Goal: Contribute content

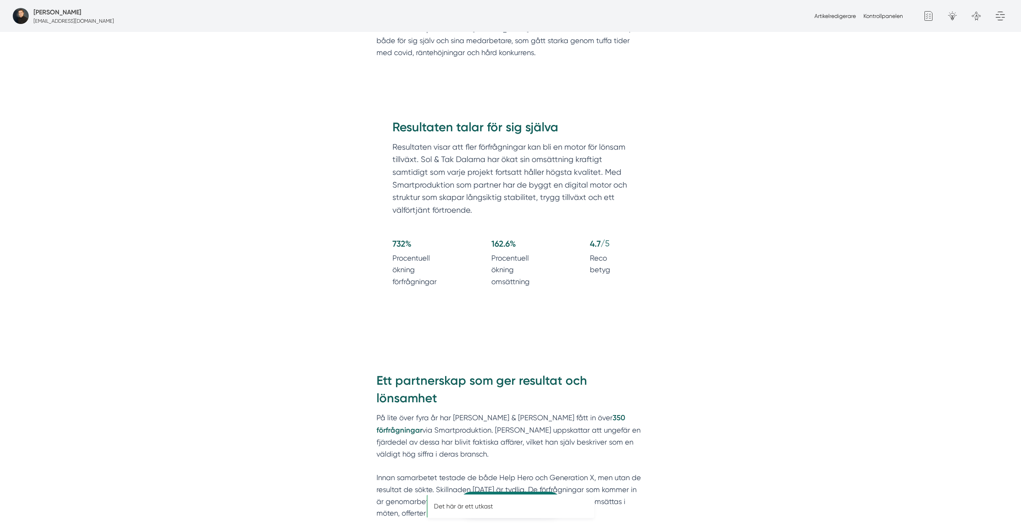
scroll to position [787, 0]
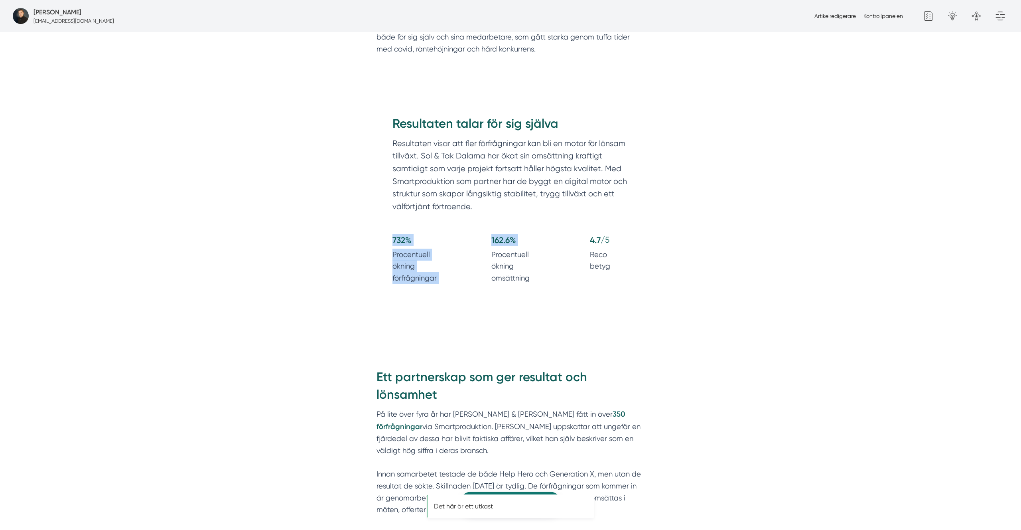
drag, startPoint x: 476, startPoint y: 252, endPoint x: 348, endPoint y: 233, distance: 129.9
click at [558, 280] on div "732 % Procentuell ökning förfrågningar 162.6 % Procentuell ökning omsättning 4.…" at bounding box center [511, 261] width 236 height 54
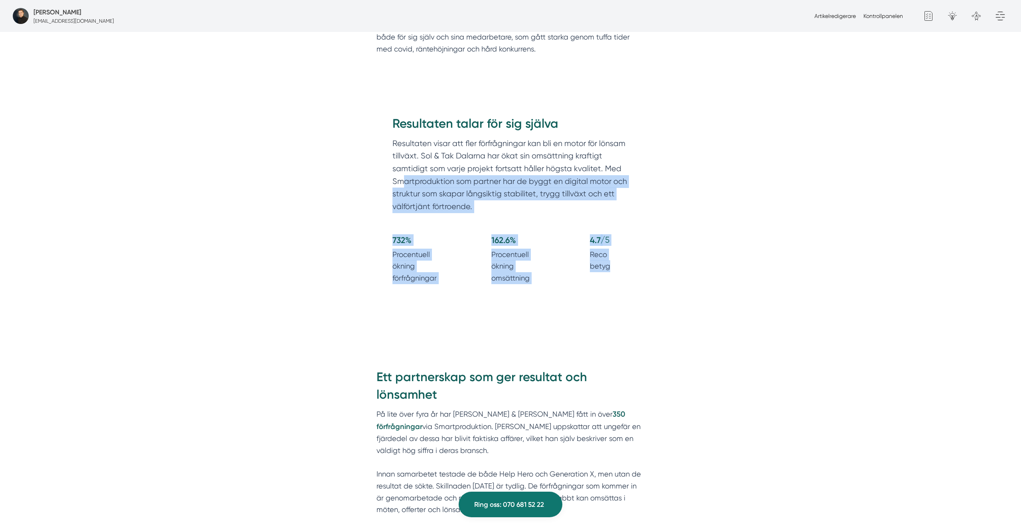
drag, startPoint x: 685, startPoint y: 296, endPoint x: 391, endPoint y: 184, distance: 314.7
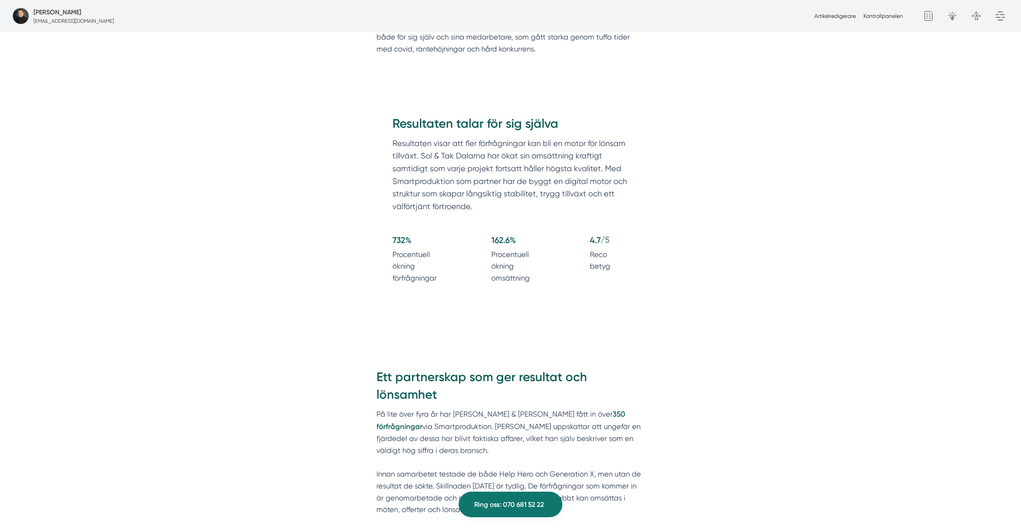
click at [411, 116] on h2 "Resultaten talar för sig själva" at bounding box center [511, 126] width 236 height 22
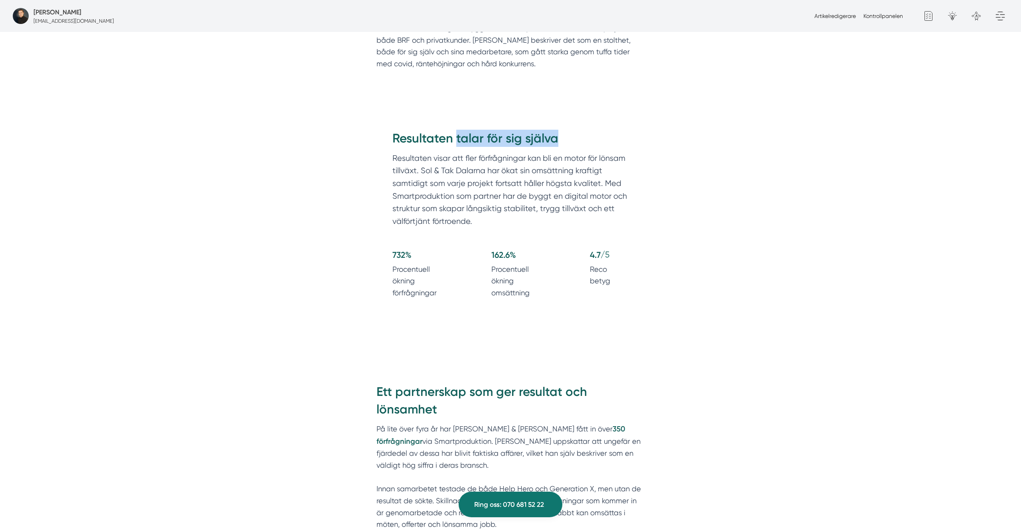
scroll to position [838, 0]
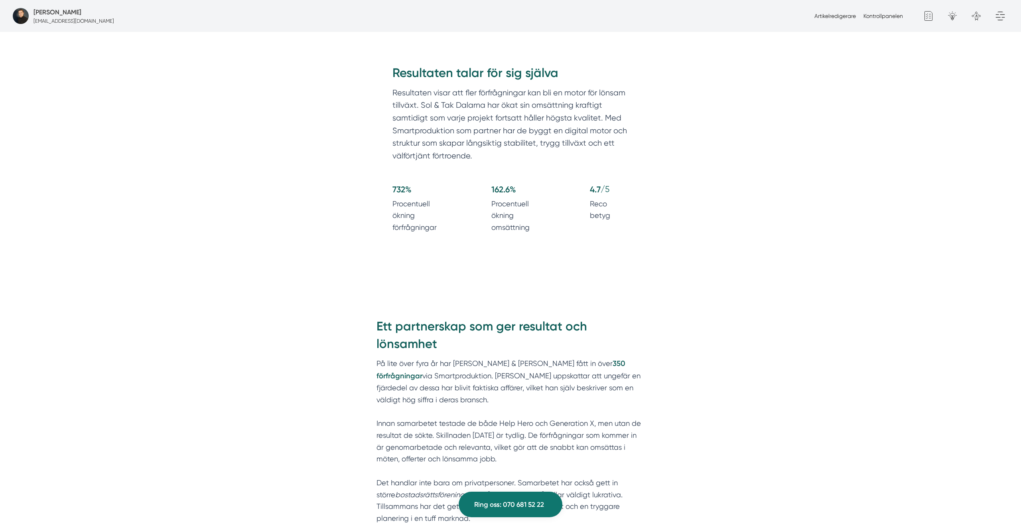
drag, startPoint x: 434, startPoint y: 191, endPoint x: 424, endPoint y: 193, distance: 10.2
click at [431, 191] on h4 "732 %" at bounding box center [423, 191] width 61 height 14
click at [424, 194] on h4 "732 %" at bounding box center [423, 191] width 61 height 14
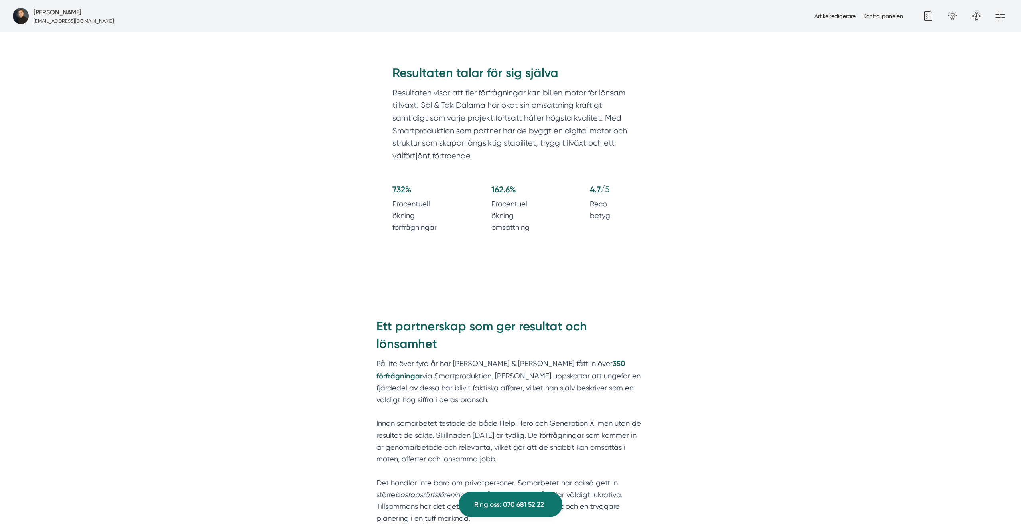
click at [424, 194] on h4 "732 %" at bounding box center [423, 191] width 61 height 14
click at [424, 210] on p "Procentuell ökning förfrågningar" at bounding box center [423, 216] width 61 height 36
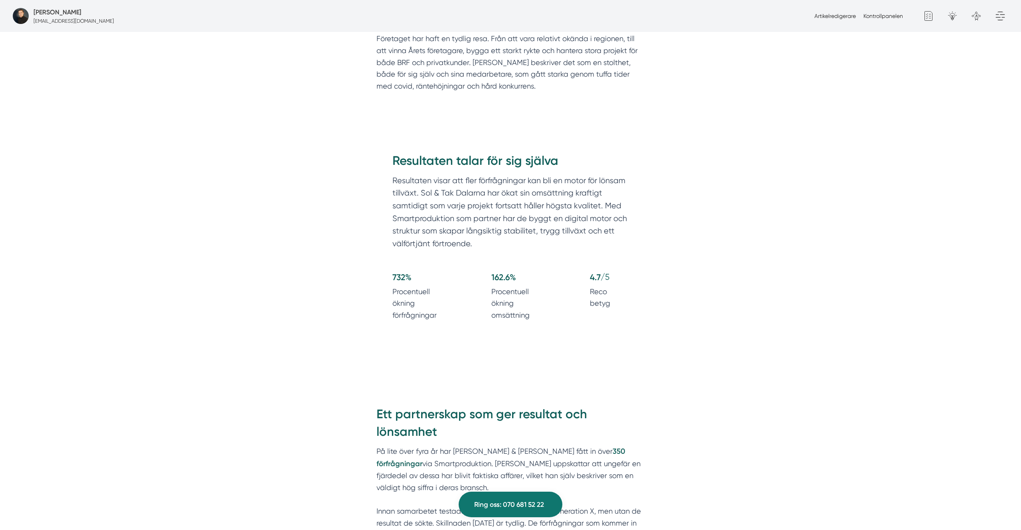
scroll to position [742, 0]
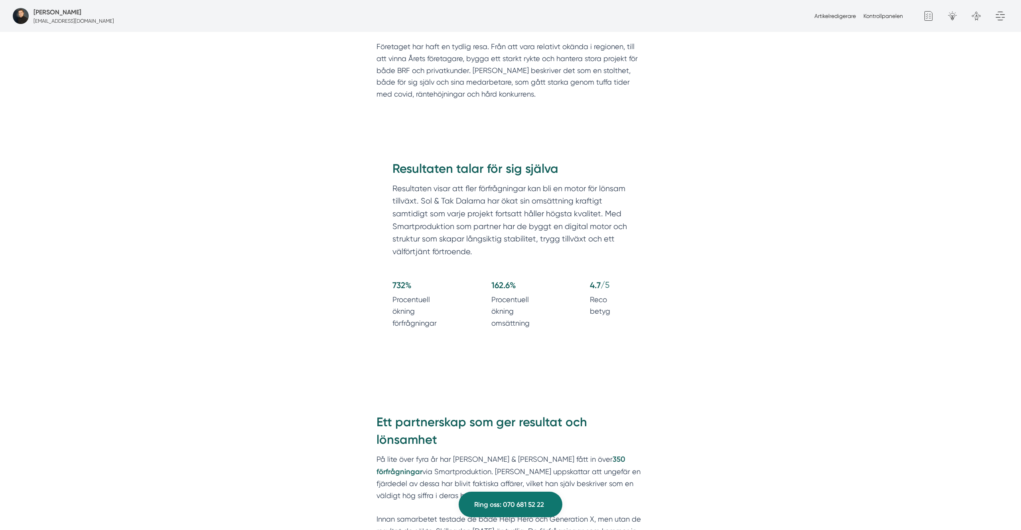
drag, startPoint x: 688, startPoint y: 141, endPoint x: 790, endPoint y: 9, distance: 167.0
click at [895, 16] on link "Kontrollpanelen" at bounding box center [884, 16] width 40 height 6
click at [816, 16] on link "Artikelredigerare" at bounding box center [835, 16] width 41 height 6
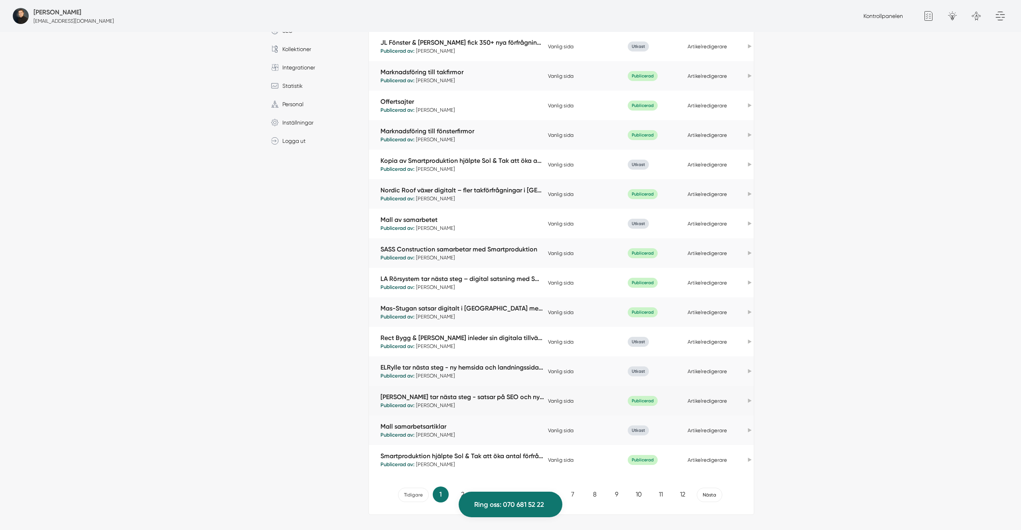
scroll to position [200, 0]
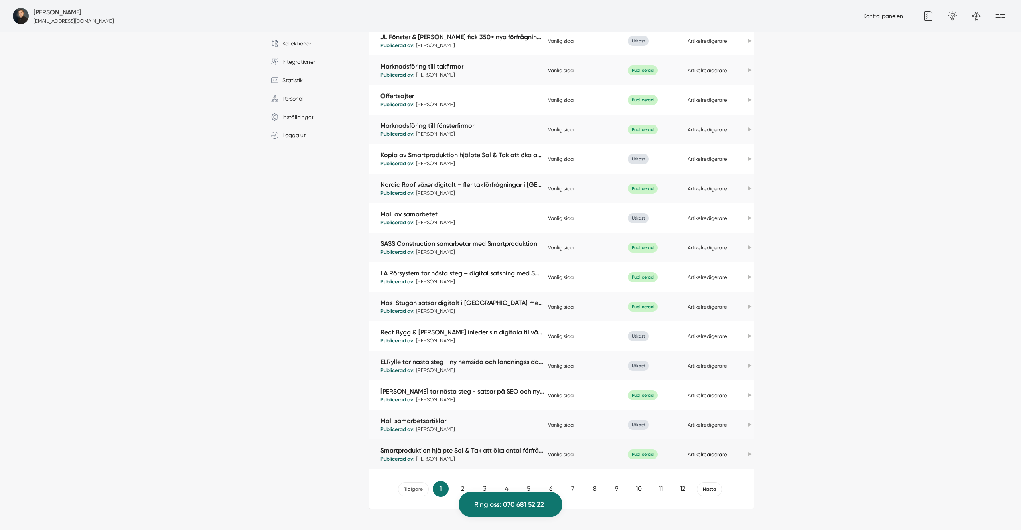
click at [704, 453] on link "Artikelredigerare" at bounding box center [708, 454] width 40 height 6
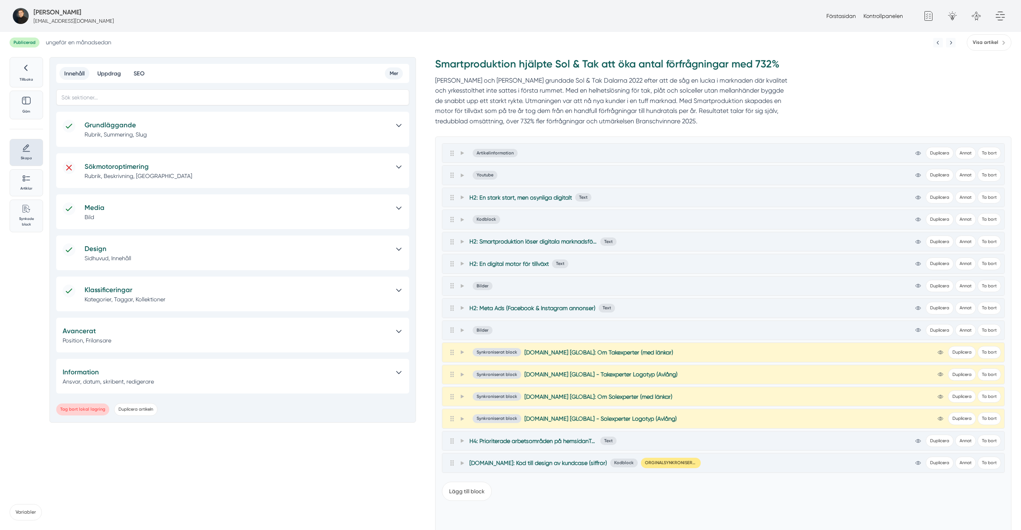
scroll to position [0, 0]
click at [555, 464] on span "Smartproduktion.se: Kod till design av kundcase (siffror)" at bounding box center [539, 462] width 138 height 8
copy span "Smartproduktion.se: Kod till design av kundcase (siffror)"
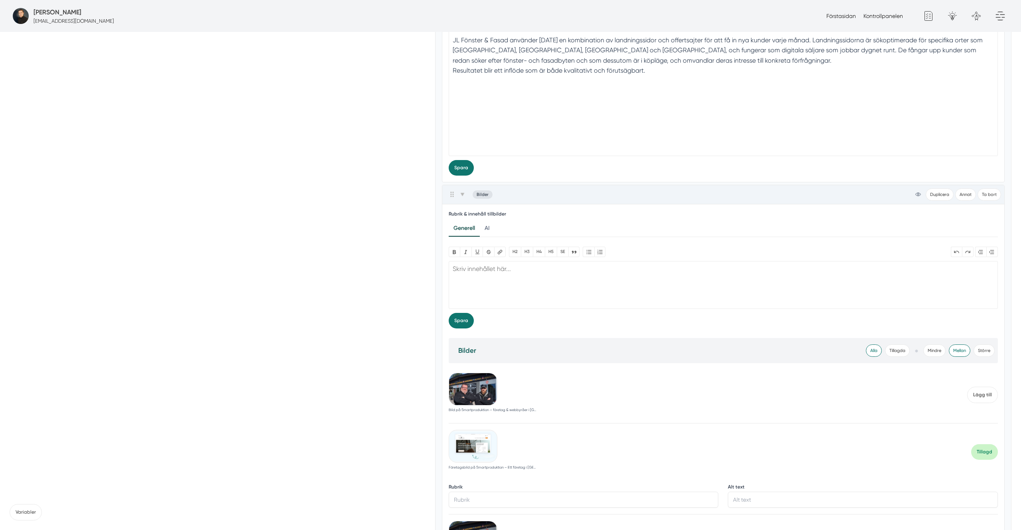
scroll to position [871, 0]
click at [460, 194] on span at bounding box center [462, 197] width 7 height 10
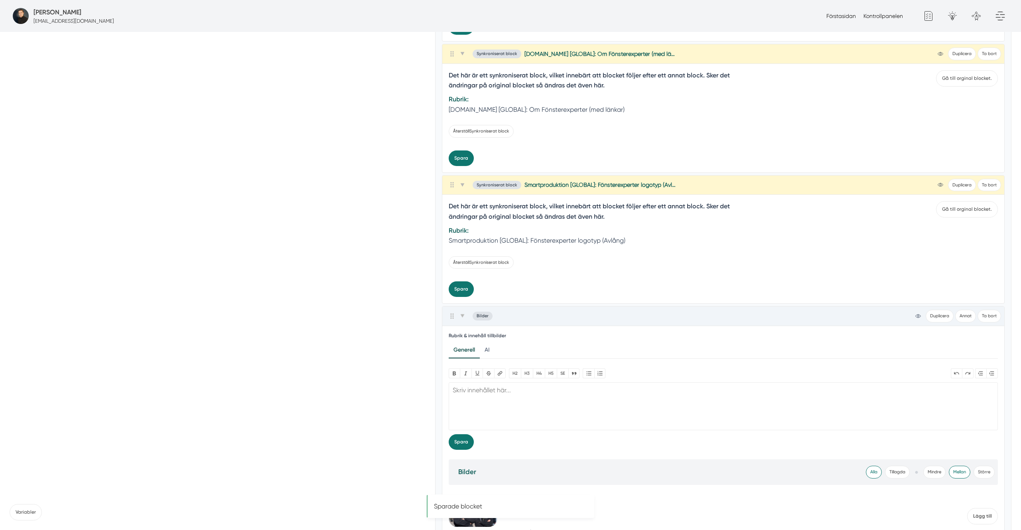
scroll to position [1917, 0]
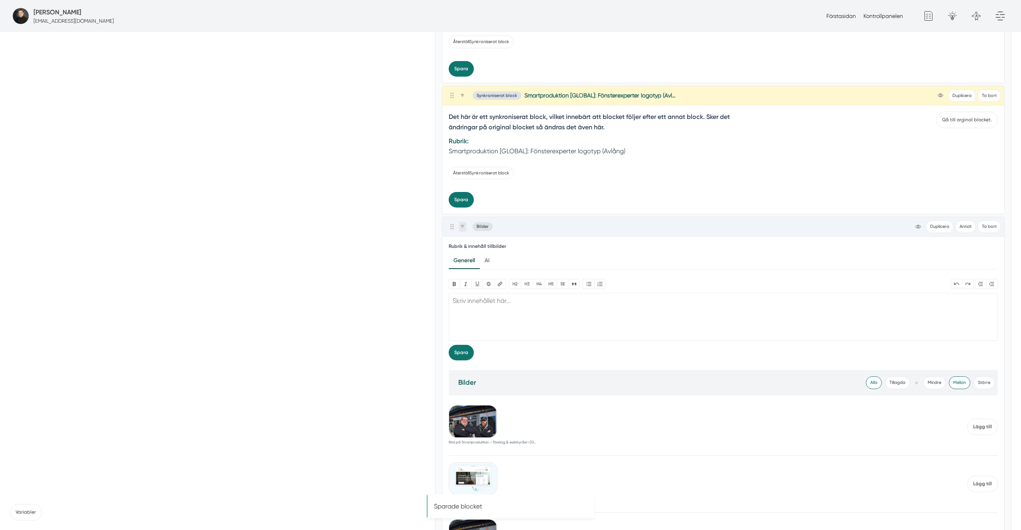
click at [462, 231] on span at bounding box center [462, 227] width 7 height 10
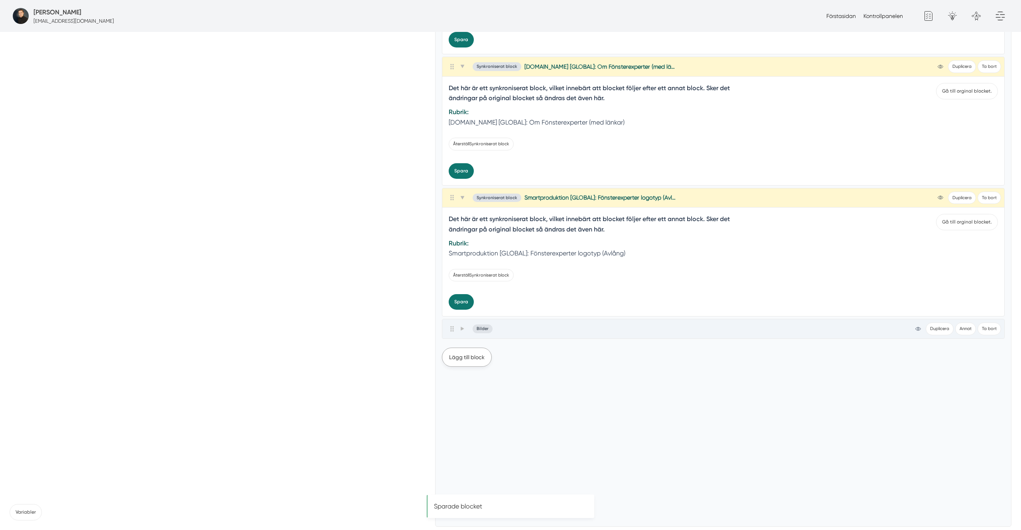
click at [474, 361] on button "Lägg till block" at bounding box center [467, 357] width 50 height 19
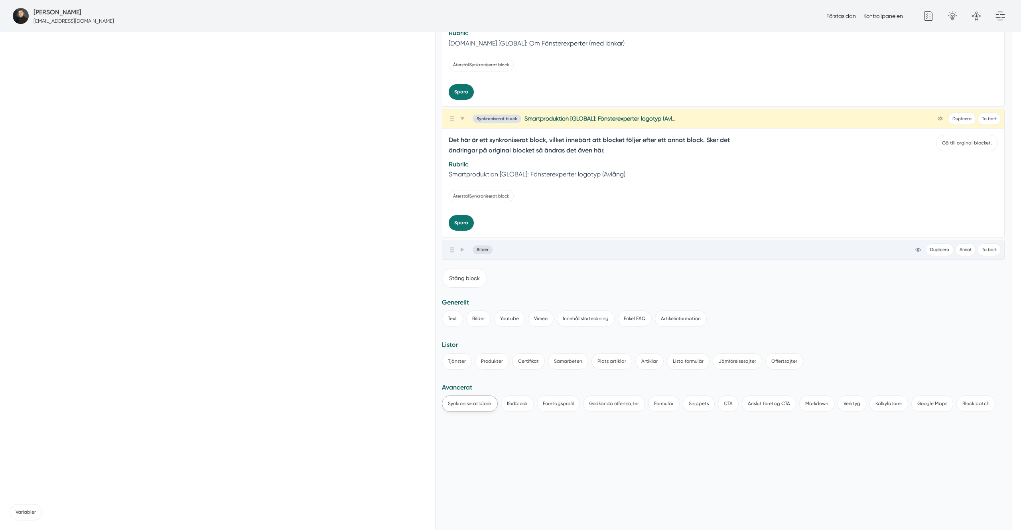
click at [480, 399] on button "Synkroniserat block" at bounding box center [470, 403] width 56 height 16
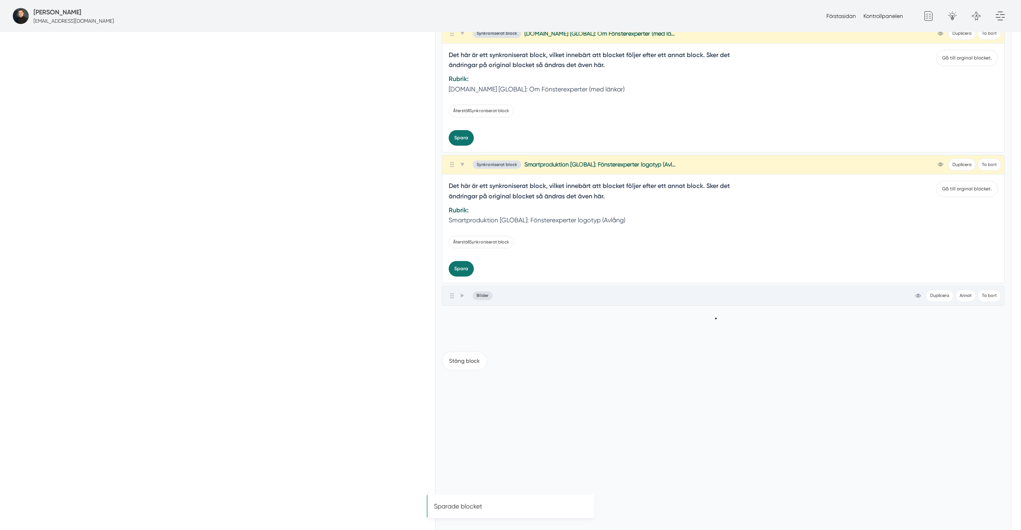
scroll to position [1847, 0]
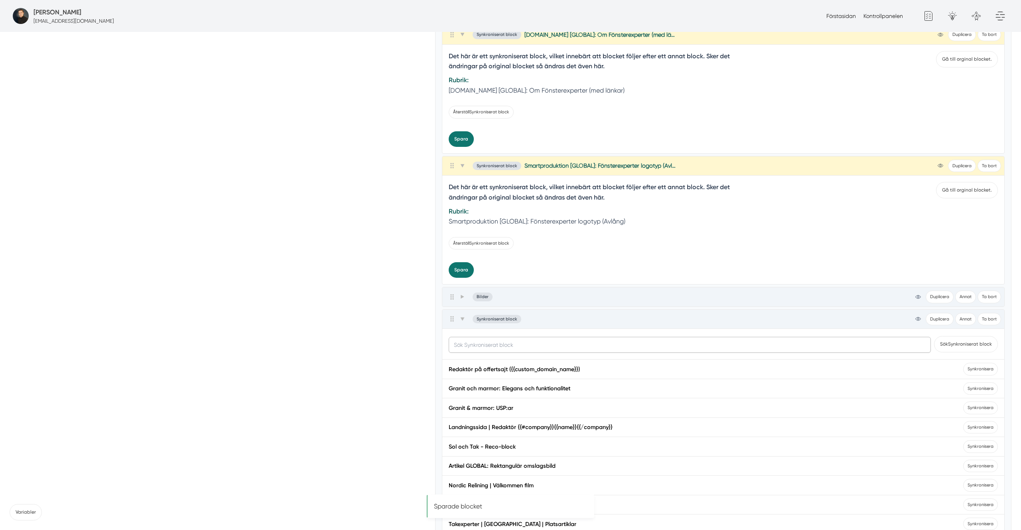
click at [483, 352] on input "text" at bounding box center [690, 345] width 482 height 16
paste input "Smartproduktion.se: Kod till design av kundcase (siffror)"
type input "Smartproduktion.se: Kod till design av kundcase (siffror)"
click at [935, 336] on button "Sök Synkroniserat block" at bounding box center [967, 344] width 64 height 16
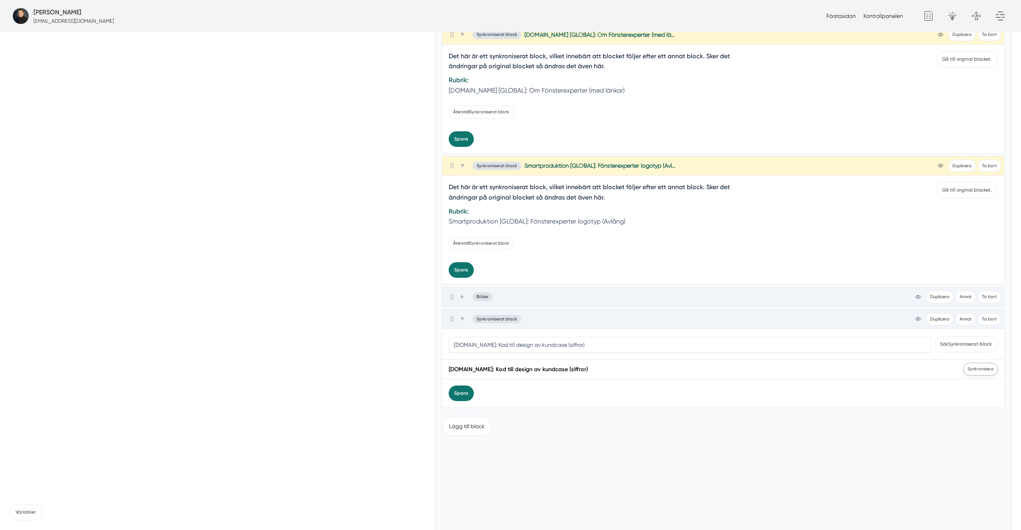
click at [975, 371] on span "Synkronisera" at bounding box center [981, 369] width 35 height 12
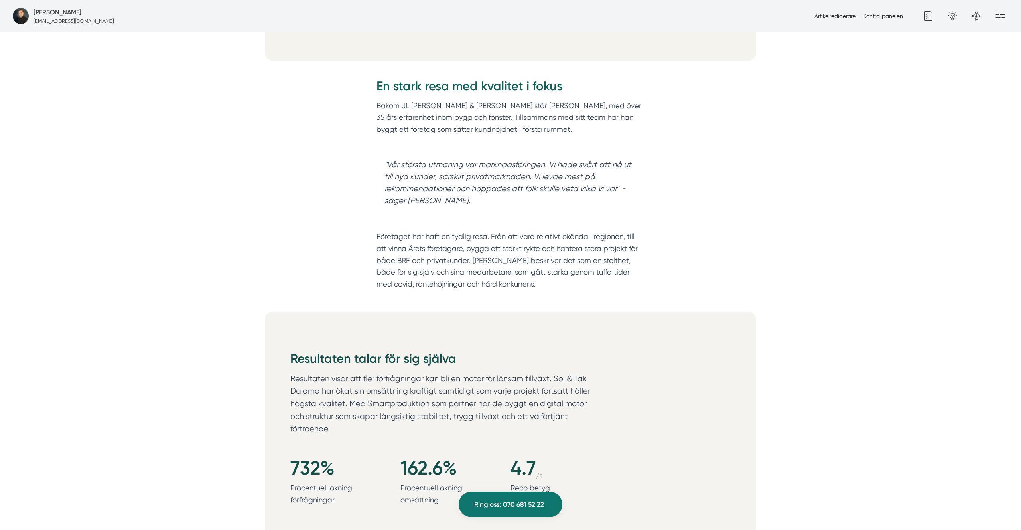
scroll to position [570, 0]
